Goal: Task Accomplishment & Management: Manage account settings

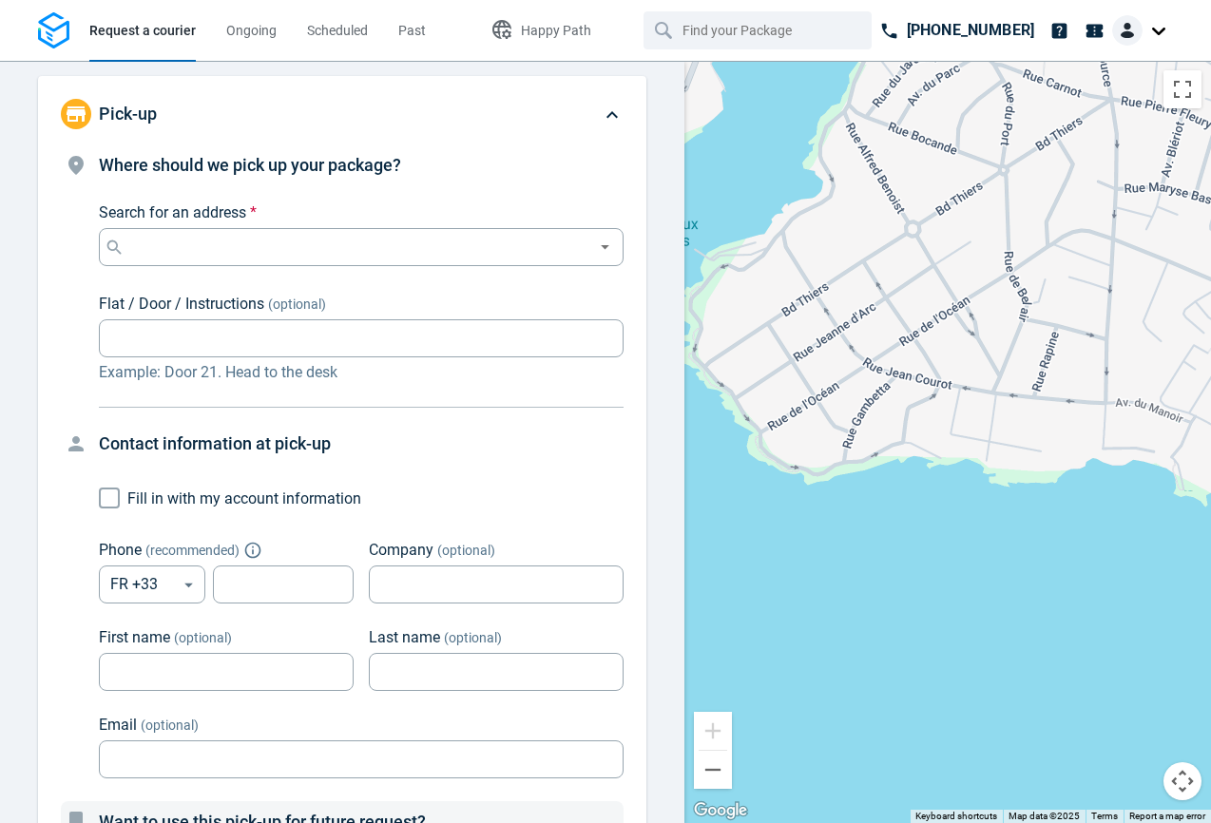
click at [1143, 24] on div at bounding box center [1142, 30] width 61 height 30
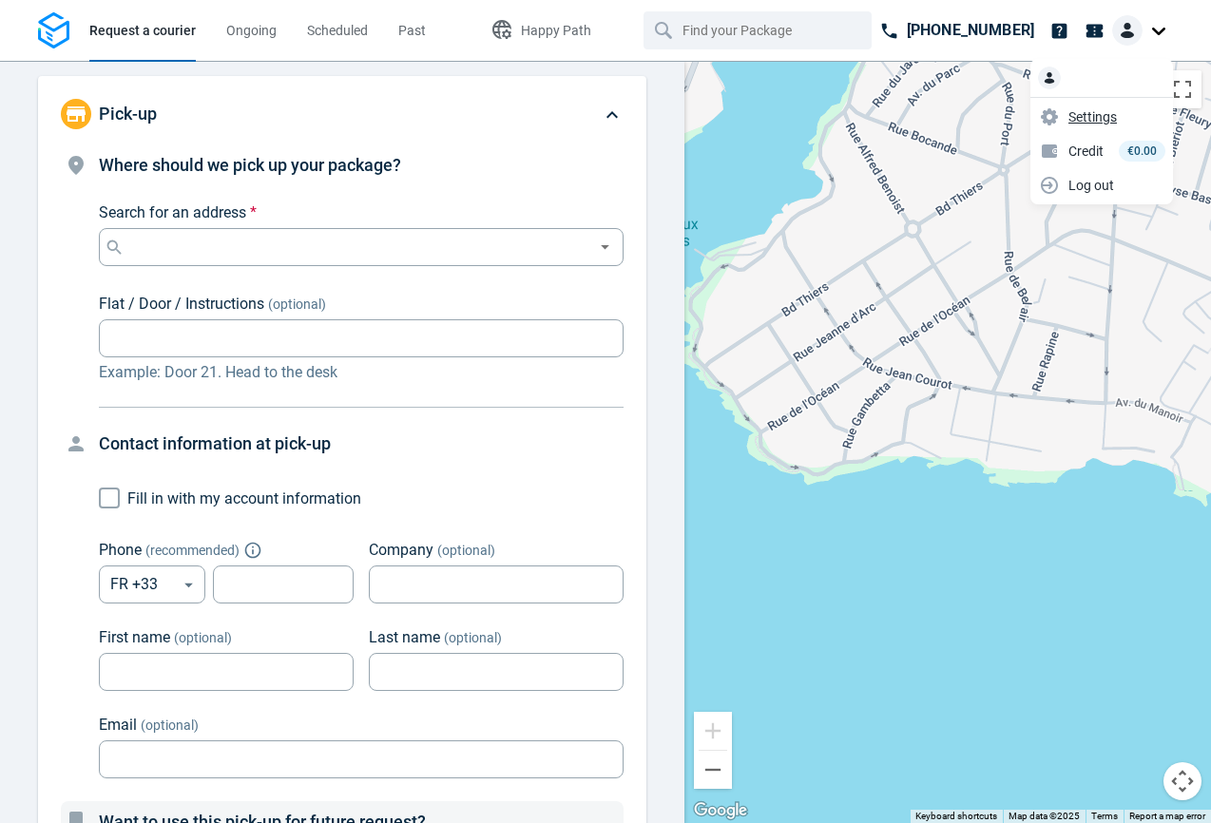
click at [1090, 108] on span "Settings" at bounding box center [1093, 117] width 48 height 20
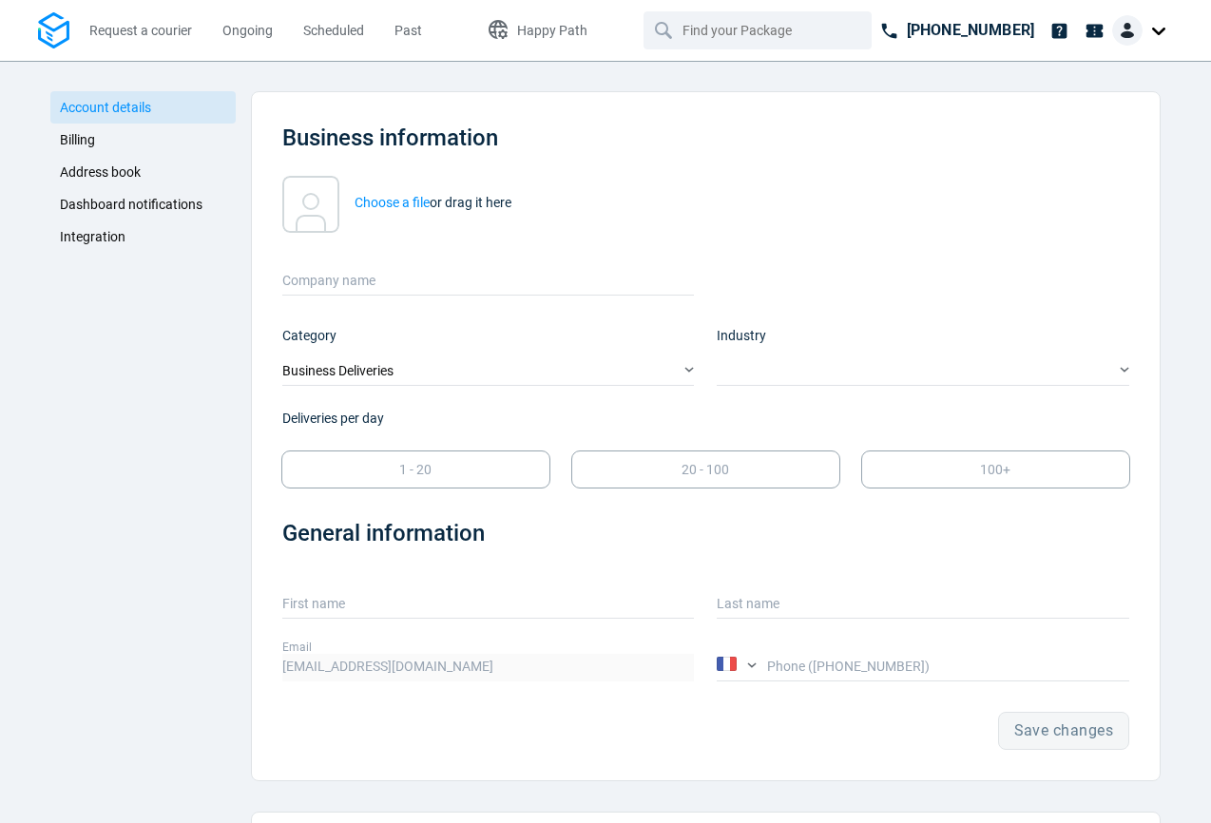
click at [132, 140] on link "Billing" at bounding box center [142, 140] width 185 height 32
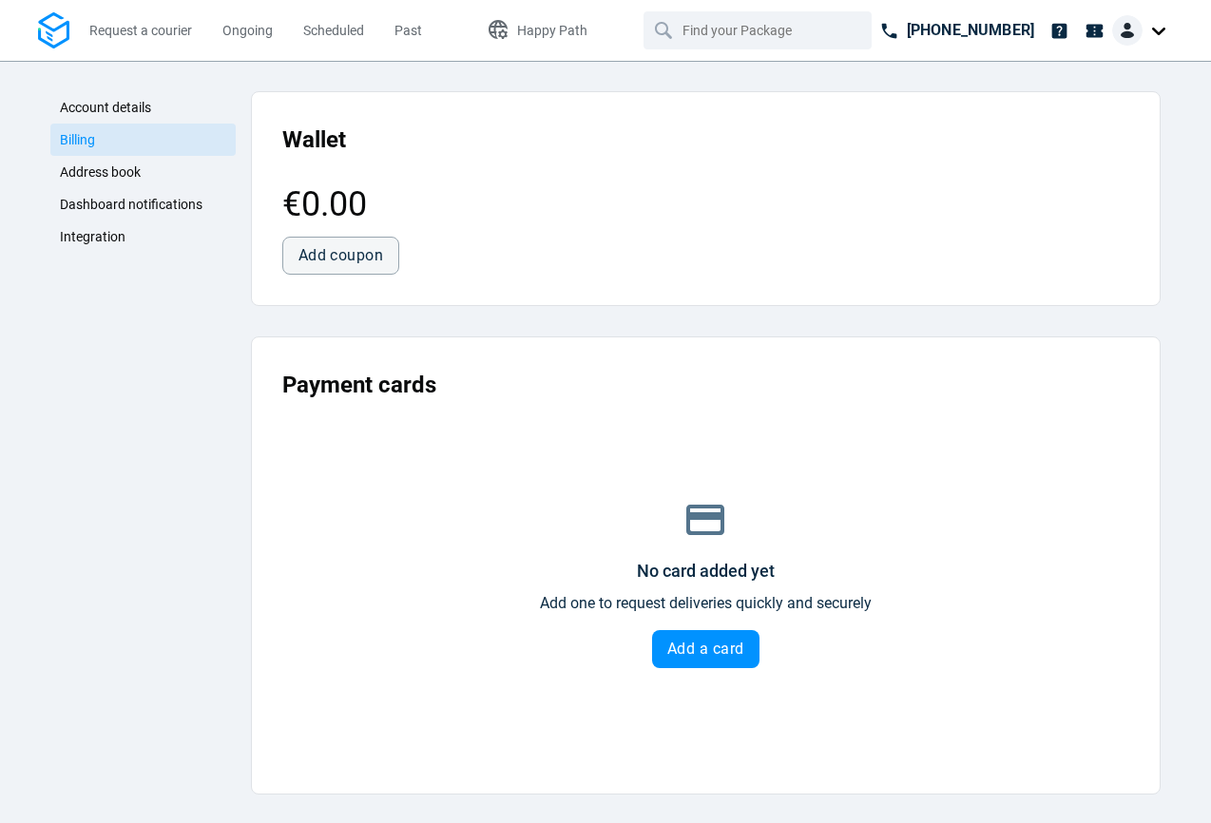
click at [131, 245] on link "Integration" at bounding box center [142, 237] width 185 height 32
